Goal: Task Accomplishment & Management: Manage account settings

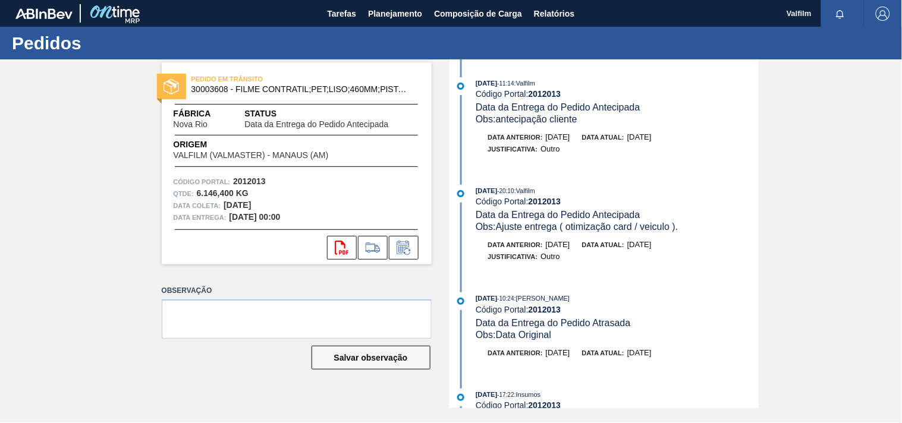
click at [349, 20] on span "Tarefas" at bounding box center [341, 14] width 29 height 14
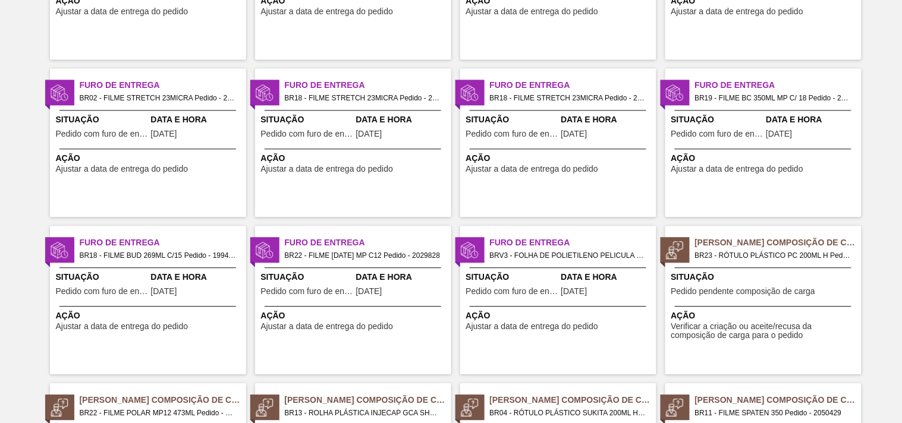
scroll to position [660, 0]
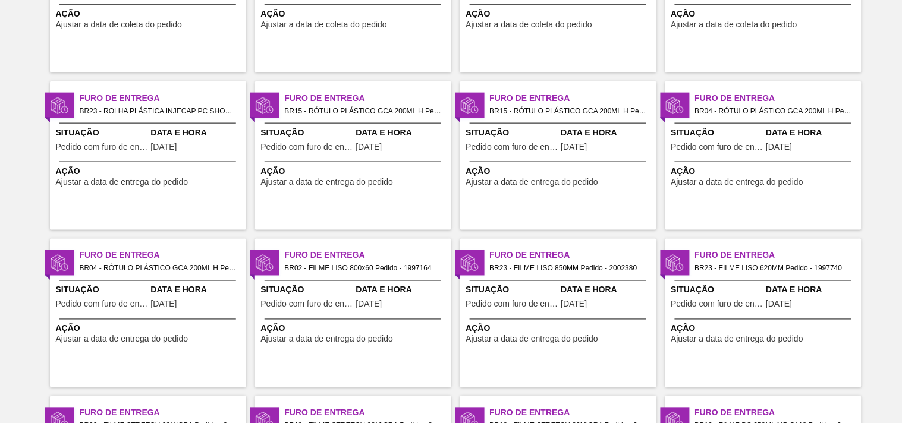
scroll to position [0, 0]
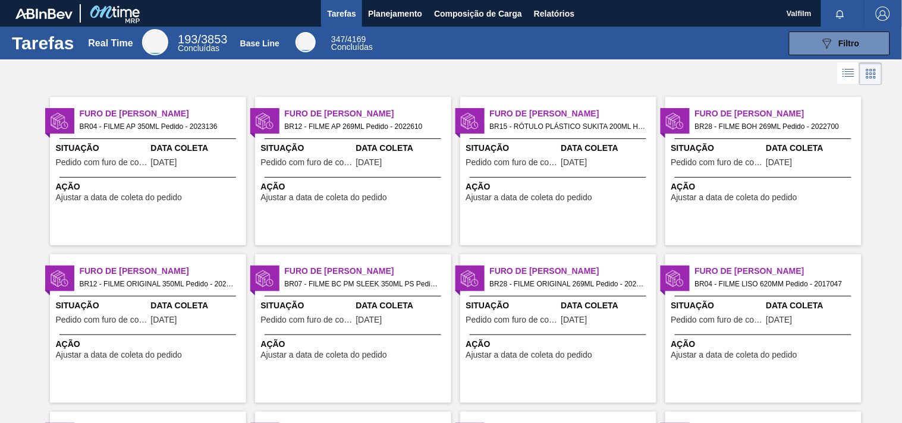
click at [131, 115] on span "Furo de [PERSON_NAME]" at bounding box center [163, 114] width 166 height 12
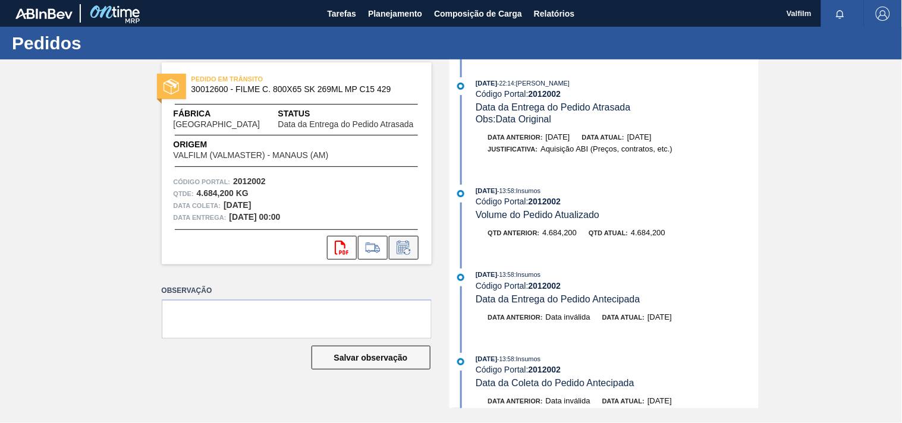
click at [407, 253] on icon at bounding box center [403, 248] width 19 height 14
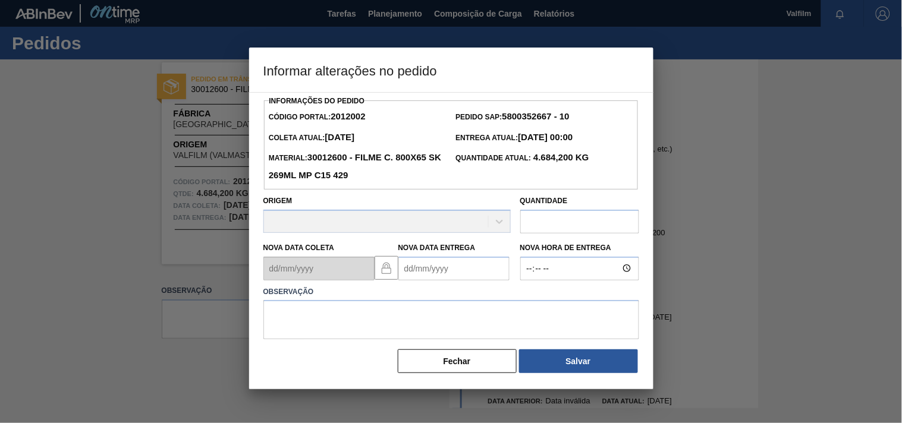
click at [408, 273] on Entrega2012002 "Nova Data Entrega" at bounding box center [453, 269] width 111 height 24
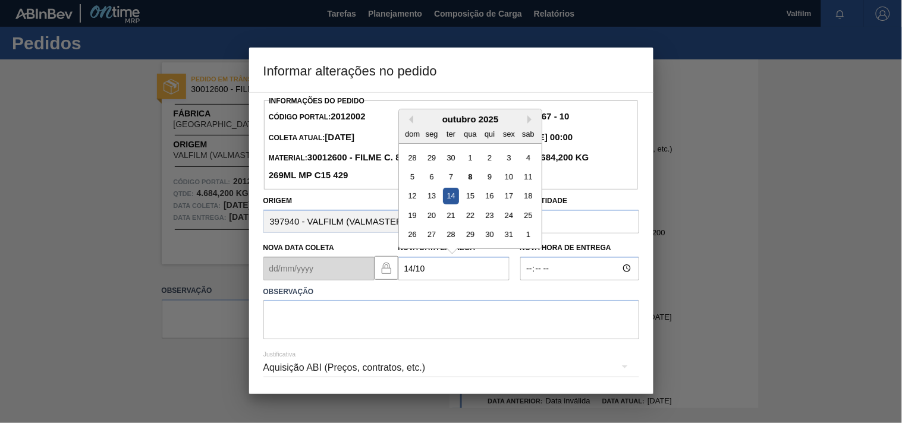
click at [449, 197] on div "14" at bounding box center [450, 196] width 16 height 16
type Entrega2012002 "14/10/2025"
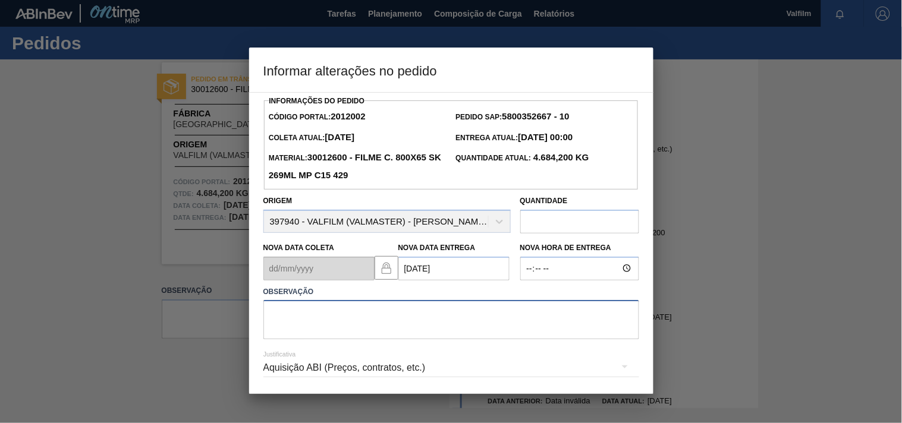
click at [301, 329] on textarea at bounding box center [451, 319] width 376 height 39
type textarea "antecipado com card urgente, cliente solicitou"
click at [298, 364] on div "Aquisição ABI (Preços, contratos, etc.)" at bounding box center [451, 367] width 376 height 33
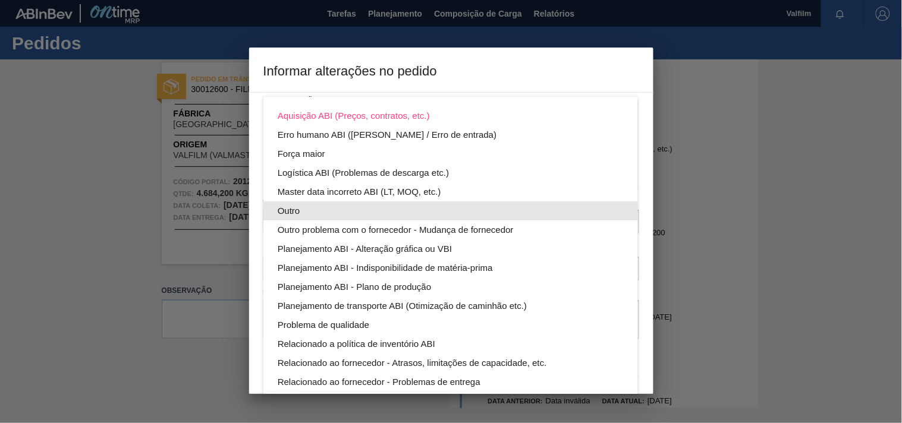
click at [287, 210] on div "Outro" at bounding box center [451, 211] width 346 height 19
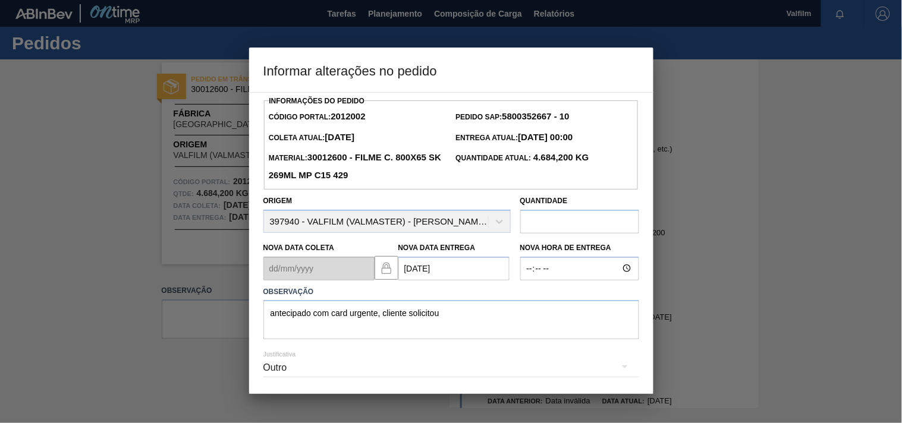
scroll to position [42, 0]
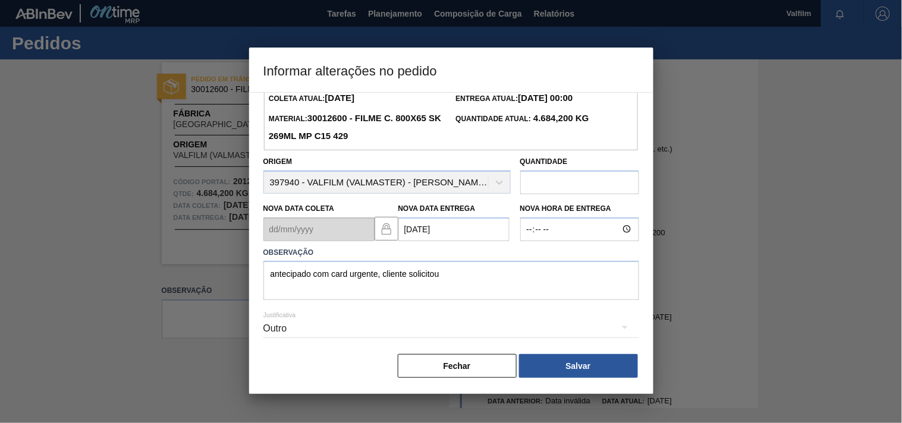
click at [553, 369] on button "Salvar" at bounding box center [578, 366] width 119 height 24
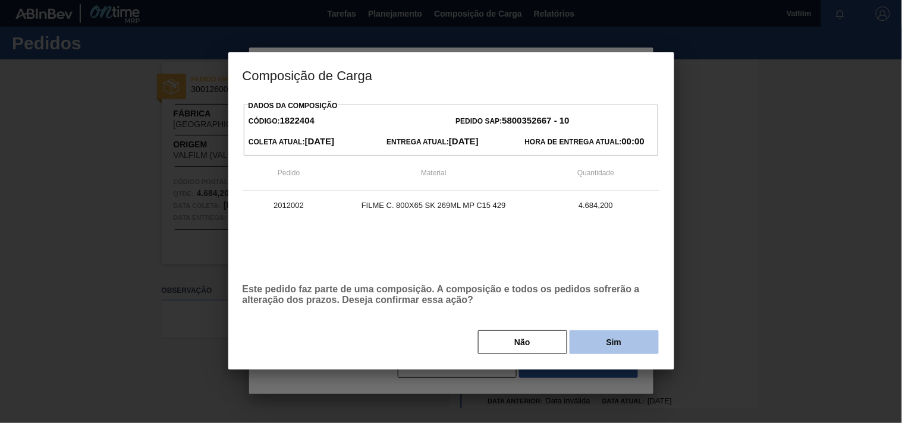
click at [589, 349] on button "Sim" at bounding box center [614, 343] width 89 height 24
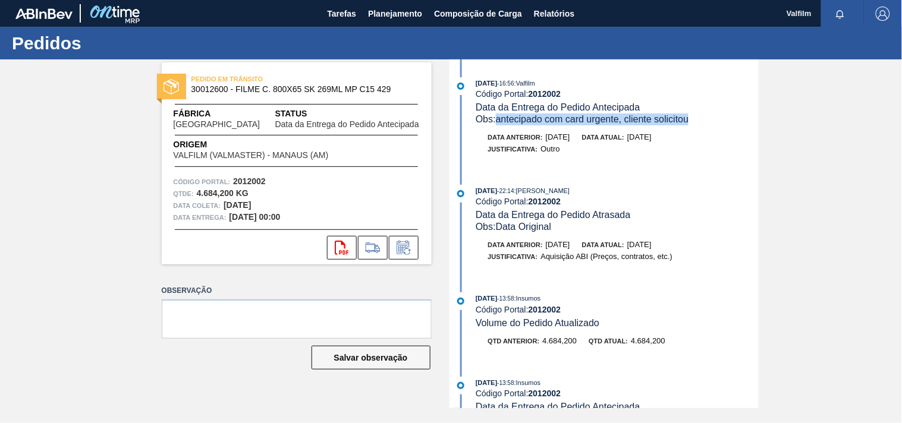
drag, startPoint x: 499, startPoint y: 120, endPoint x: 707, endPoint y: 120, distance: 208.1
click at [707, 120] on div "Obs: antecipado com card urgente, cliente solicitou" at bounding box center [617, 120] width 282 height 12
copy span "antecipado com card urgente, cliente solicitou"
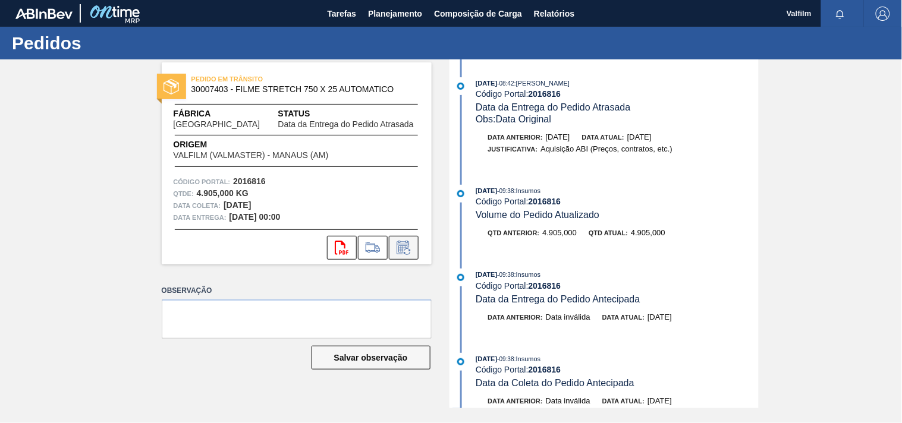
click at [402, 250] on icon at bounding box center [403, 248] width 19 height 14
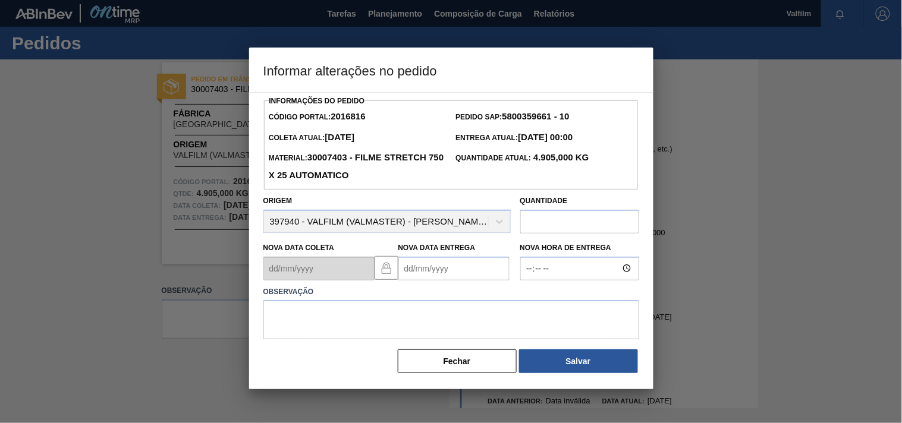
click at [413, 269] on Entrega2016816 "Nova Data Entrega" at bounding box center [453, 269] width 111 height 24
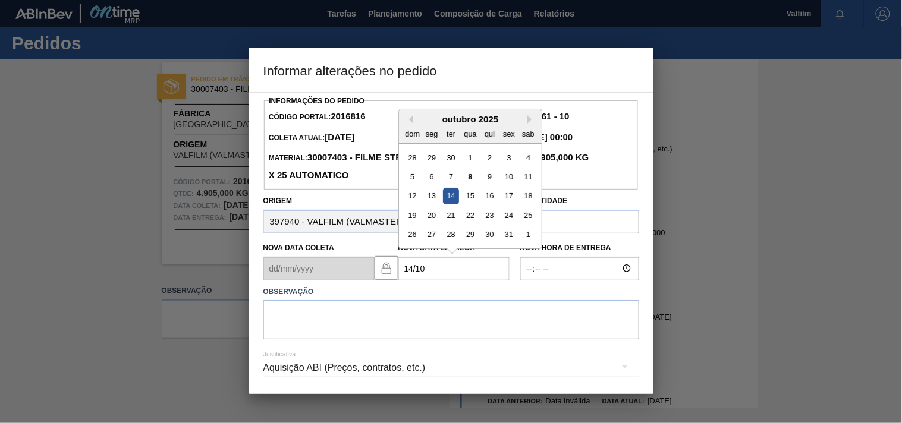
click at [452, 198] on div "14" at bounding box center [450, 196] width 16 height 16
type Entrega2016816 "14/10/2025"
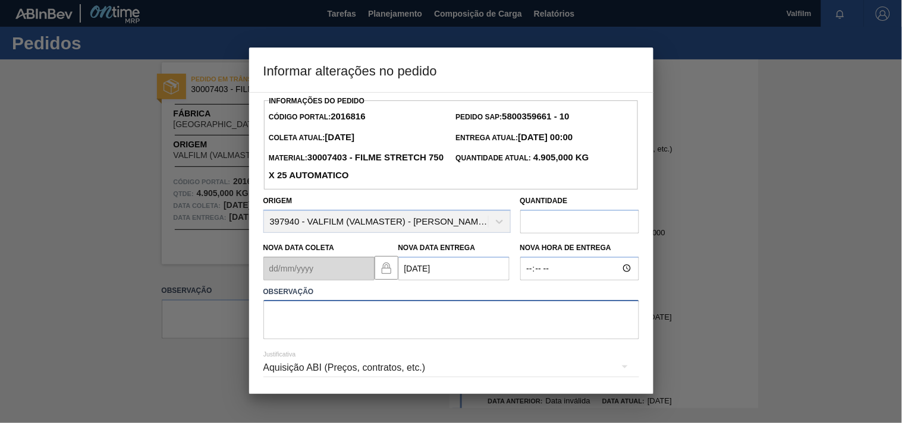
drag, startPoint x: 322, startPoint y: 315, endPoint x: 314, endPoint y: 325, distance: 12.7
click at [317, 322] on textarea at bounding box center [451, 319] width 376 height 39
paste textarea "antecipado com card urgente, cliente solicitou"
click at [468, 322] on textarea "antecipado com card urgente, cliente solicitou" at bounding box center [451, 319] width 376 height 39
click at [327, 379] on div "Aquisição ABI (Preços, contratos, etc.)" at bounding box center [451, 367] width 376 height 33
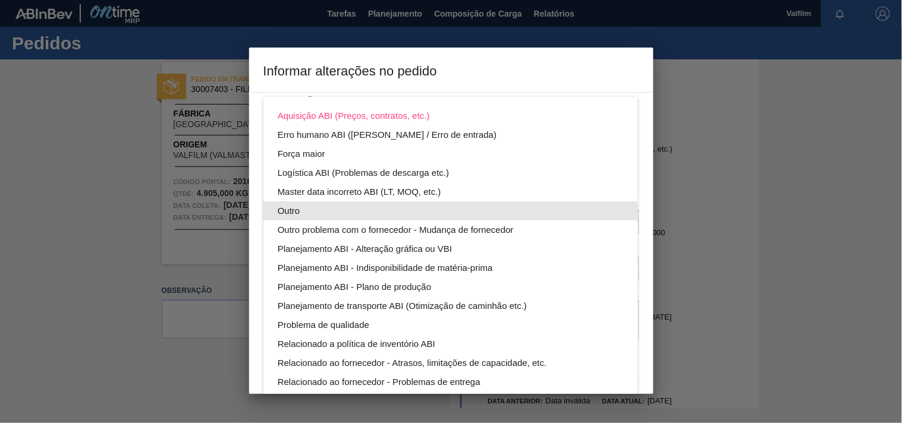
click at [287, 208] on div "Outro" at bounding box center [451, 211] width 346 height 19
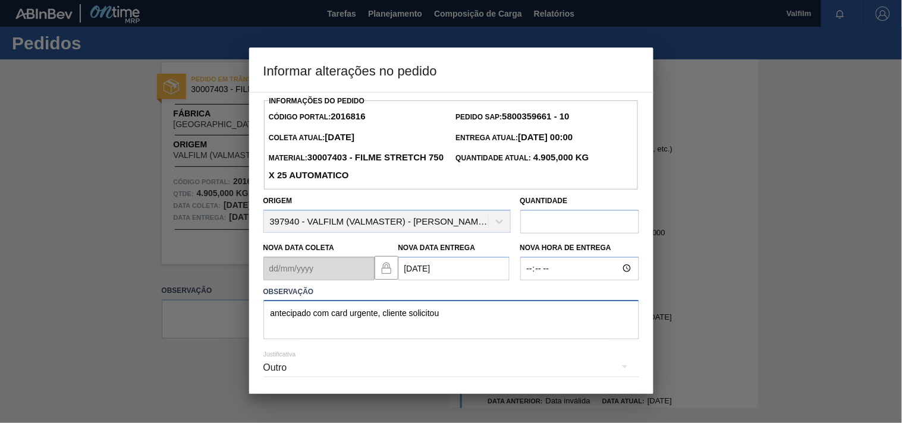
drag, startPoint x: 385, startPoint y: 318, endPoint x: 500, endPoint y: 318, distance: 115.3
click at [500, 318] on textarea "antecipado com card urgente, cliente solicitou" at bounding box center [451, 319] width 376 height 39
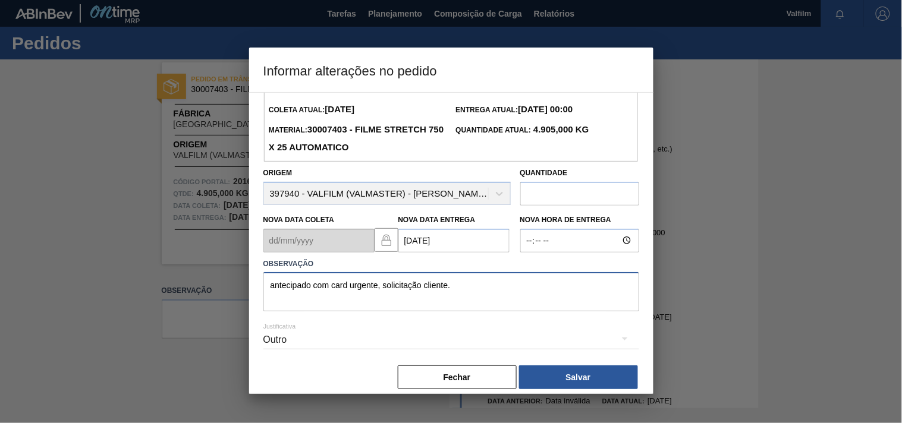
scroll to position [42, 0]
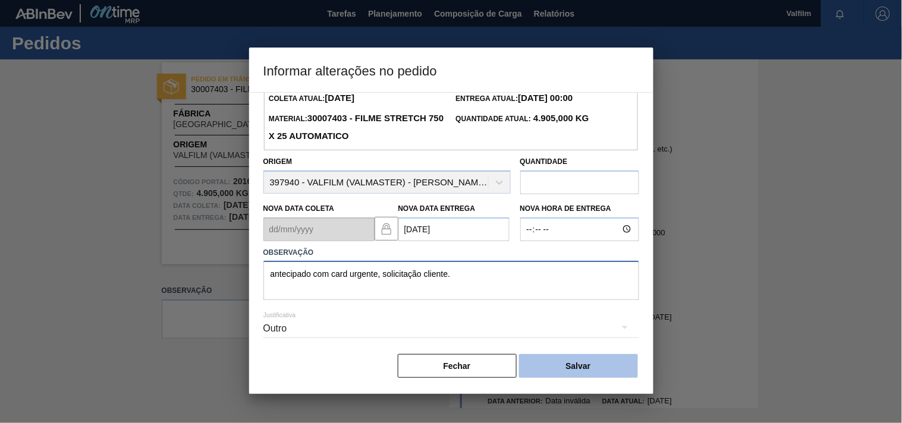
type textarea "antecipado com card urgente, solicitação cliente."
click at [536, 358] on button "Salvar" at bounding box center [578, 366] width 119 height 24
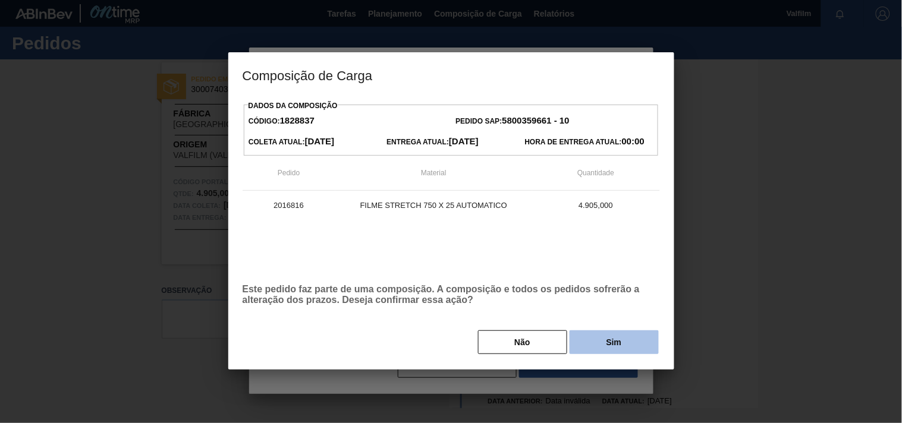
click at [597, 340] on button "Sim" at bounding box center [614, 343] width 89 height 24
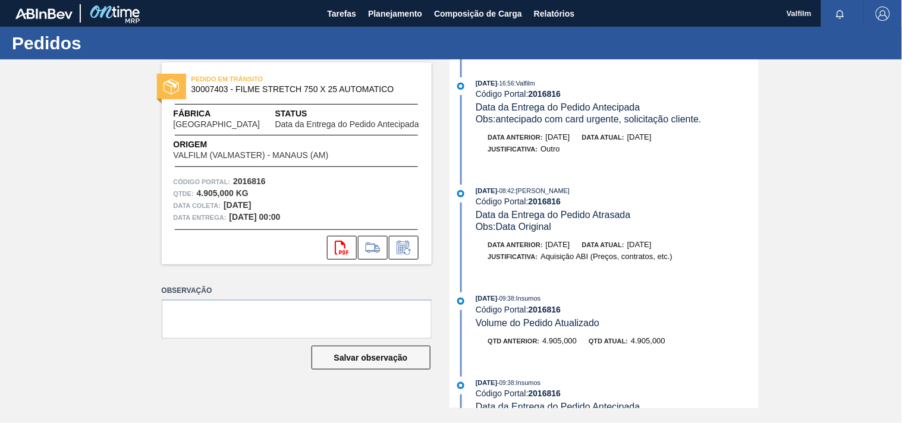
click at [73, 286] on div "PEDIDO EM TRÂNSITO 30007403 - FILME STRETCH 750 X 25 AUTOMATICO Fábrica Uberlân…" at bounding box center [451, 233] width 902 height 349
click at [410, 254] on icon at bounding box center [403, 248] width 19 height 14
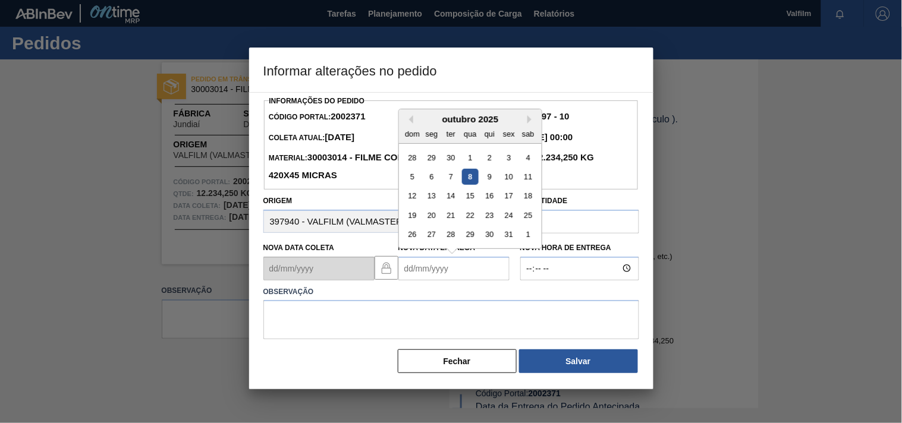
click at [413, 280] on Entrega2002371 "Nova Data Entrega" at bounding box center [453, 269] width 111 height 24
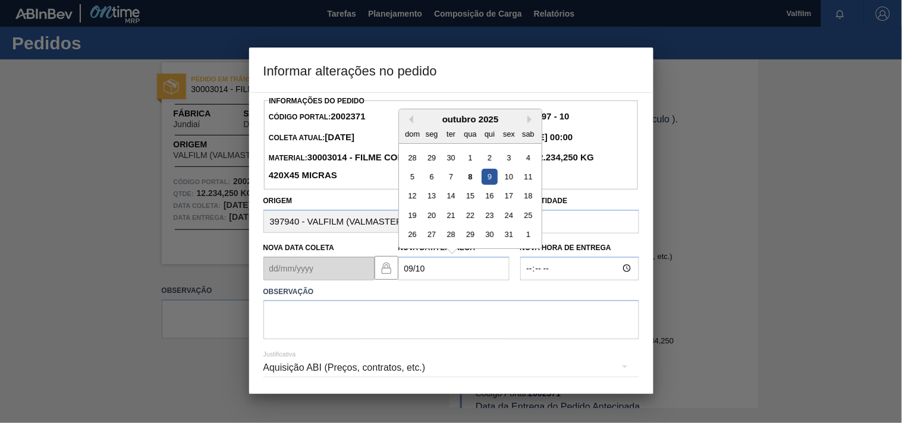
drag, startPoint x: 486, startPoint y: 182, endPoint x: 420, endPoint y: 236, distance: 85.8
click at [479, 183] on div "5 6 7 8 9 10 11" at bounding box center [469, 176] width 135 height 19
type Entrega2002371 "[DATE]"
click at [278, 334] on textarea at bounding box center [451, 319] width 376 height 39
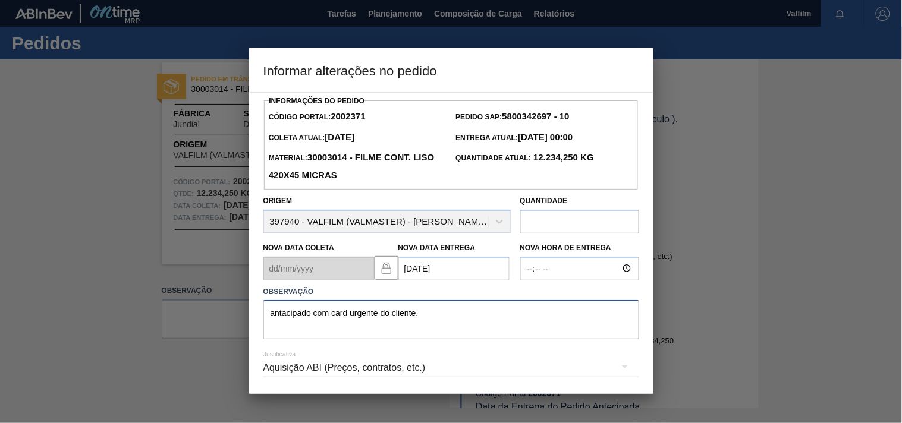
type textarea "antacipado com card urgente do cliente."
click at [291, 370] on div "Aquisição ABI (Preços, contratos, etc.)" at bounding box center [451, 367] width 376 height 33
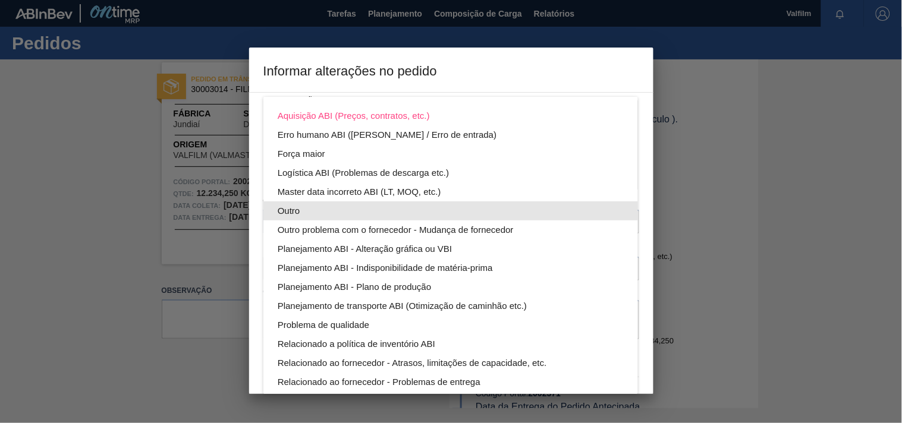
click at [288, 207] on div "Outro" at bounding box center [451, 211] width 346 height 19
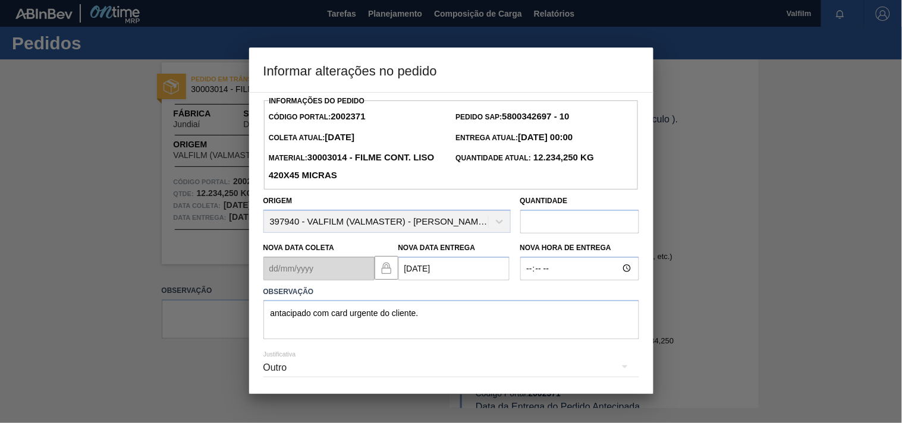
scroll to position [42, 0]
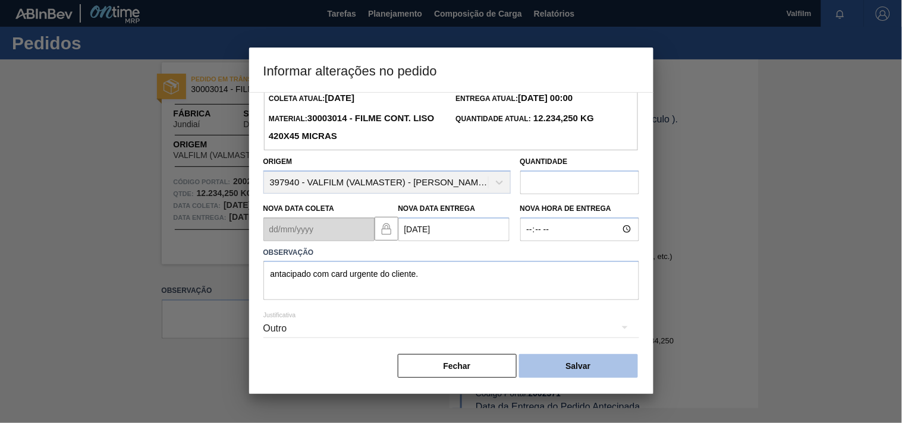
click at [595, 357] on button "Salvar" at bounding box center [578, 366] width 119 height 24
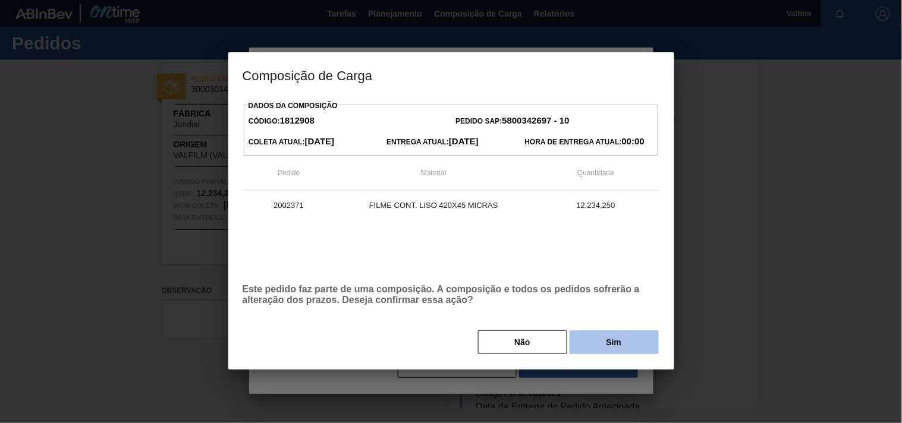
click at [593, 354] on button "Sim" at bounding box center [614, 343] width 89 height 24
